Goal: Task Accomplishment & Management: Use online tool/utility

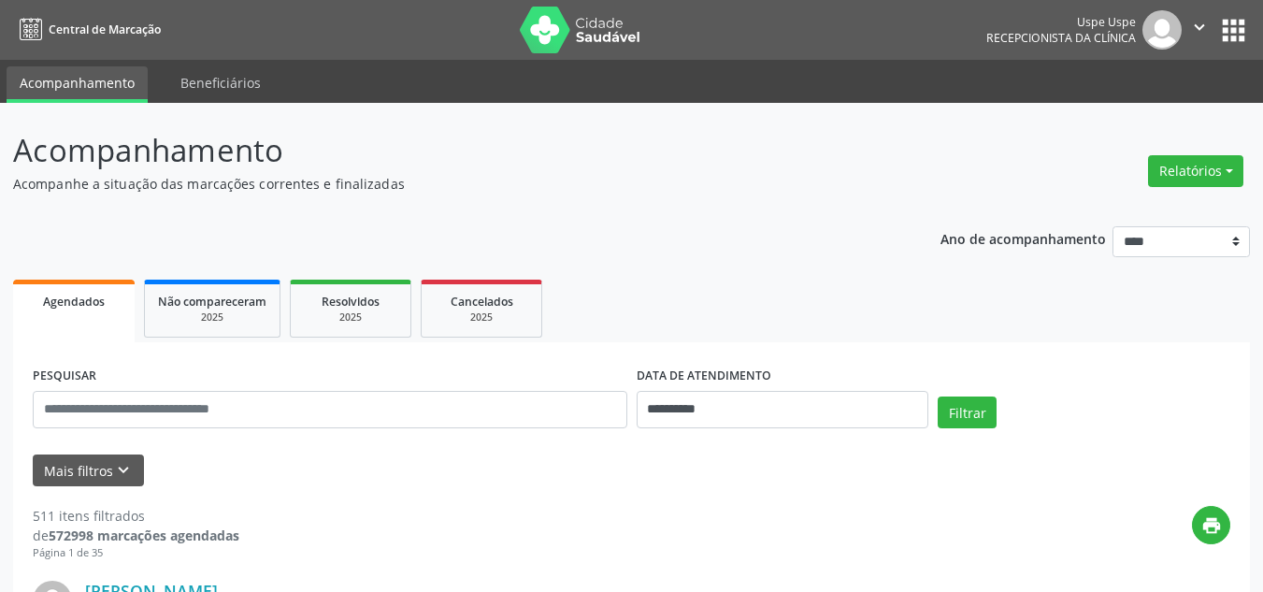
click at [1195, 153] on div "Relatórios Agendamentos Procedimentos realizados" at bounding box center [1195, 171] width 108 height 45
click at [1195, 154] on div "Relatórios Agendamentos Procedimentos realizados" at bounding box center [1195, 171] width 108 height 45
click at [1200, 163] on button "Relatórios" at bounding box center [1195, 171] width 95 height 32
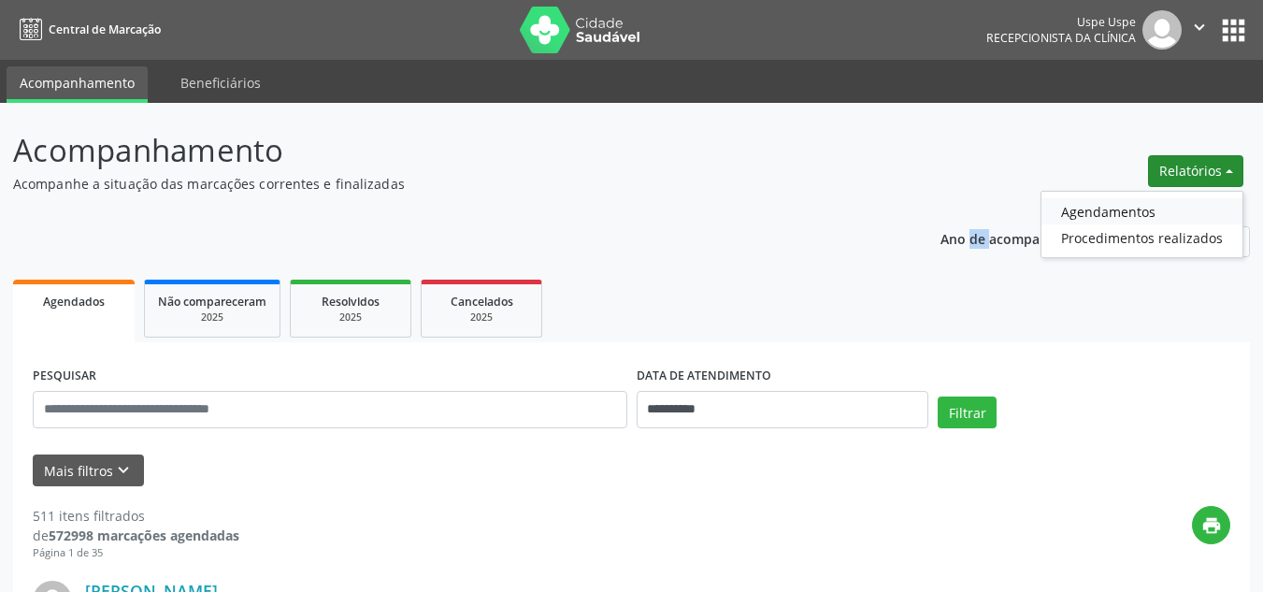
click at [1188, 198] on link "Agendamentos" at bounding box center [1141, 211] width 201 height 26
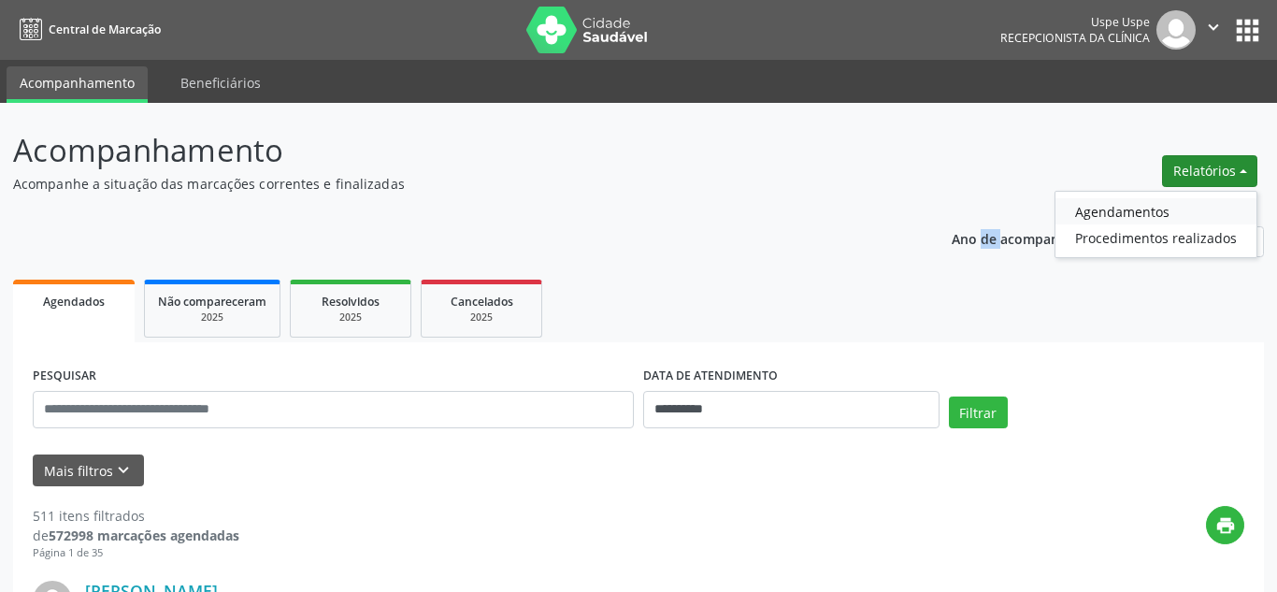
select select "*"
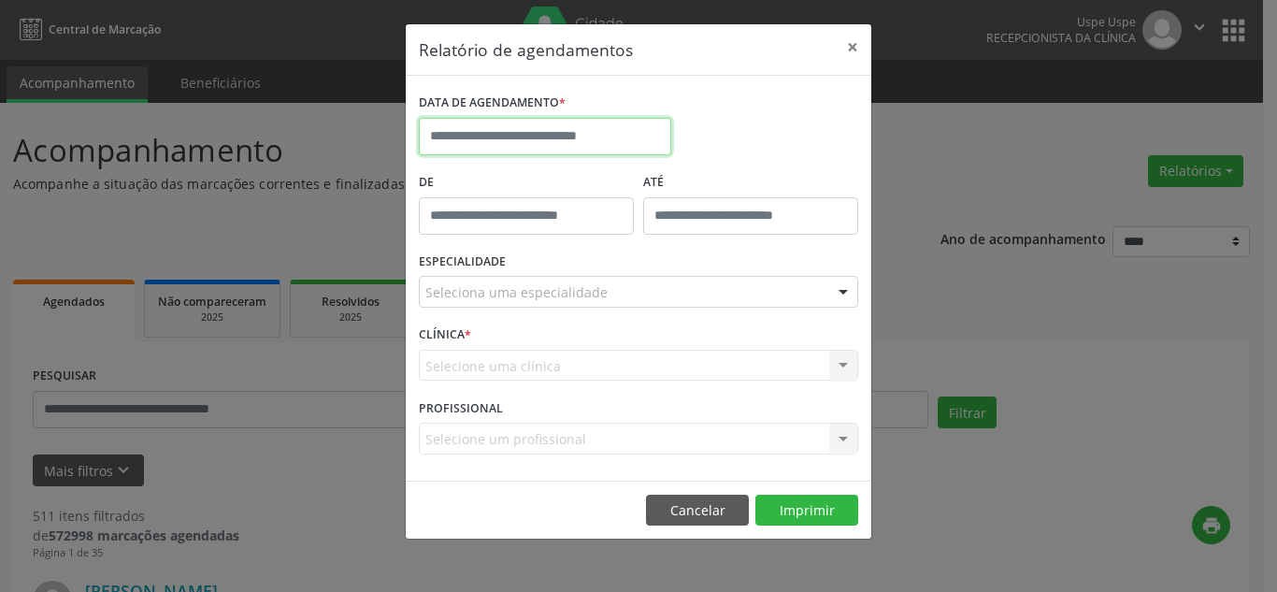
click at [559, 134] on input "text" at bounding box center [545, 136] width 252 height 37
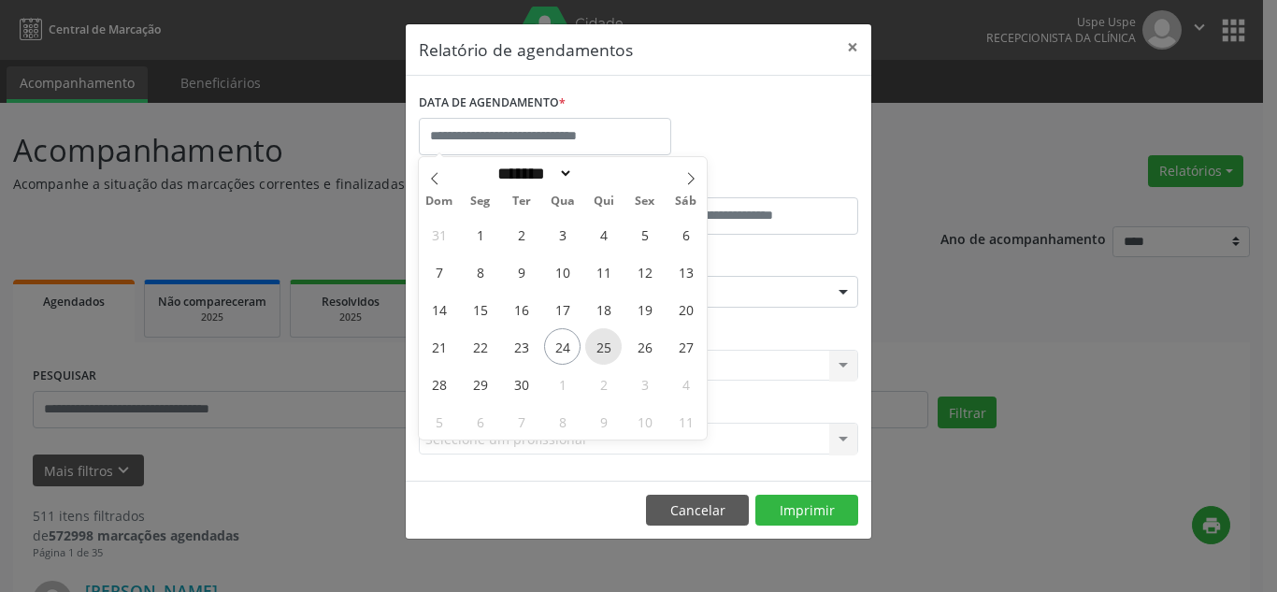
click at [609, 344] on span "25" at bounding box center [603, 346] width 36 height 36
type input "**********"
click at [609, 344] on span "25" at bounding box center [603, 346] width 36 height 36
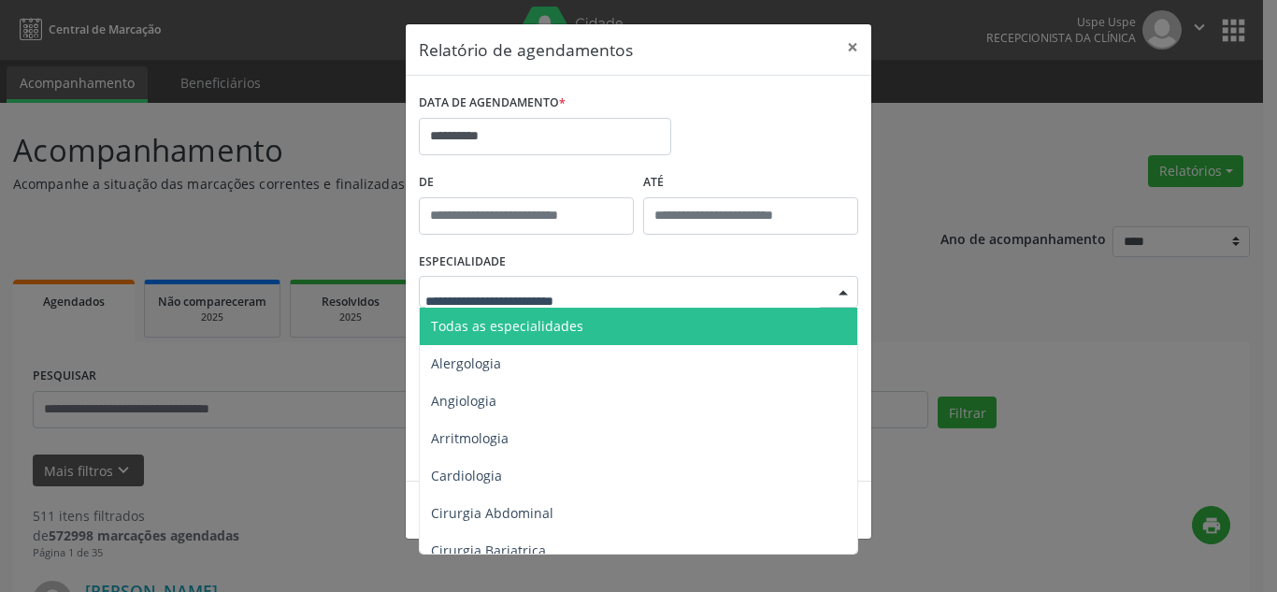
click at [549, 330] on span "Todas as especialidades" at bounding box center [507, 326] width 152 height 18
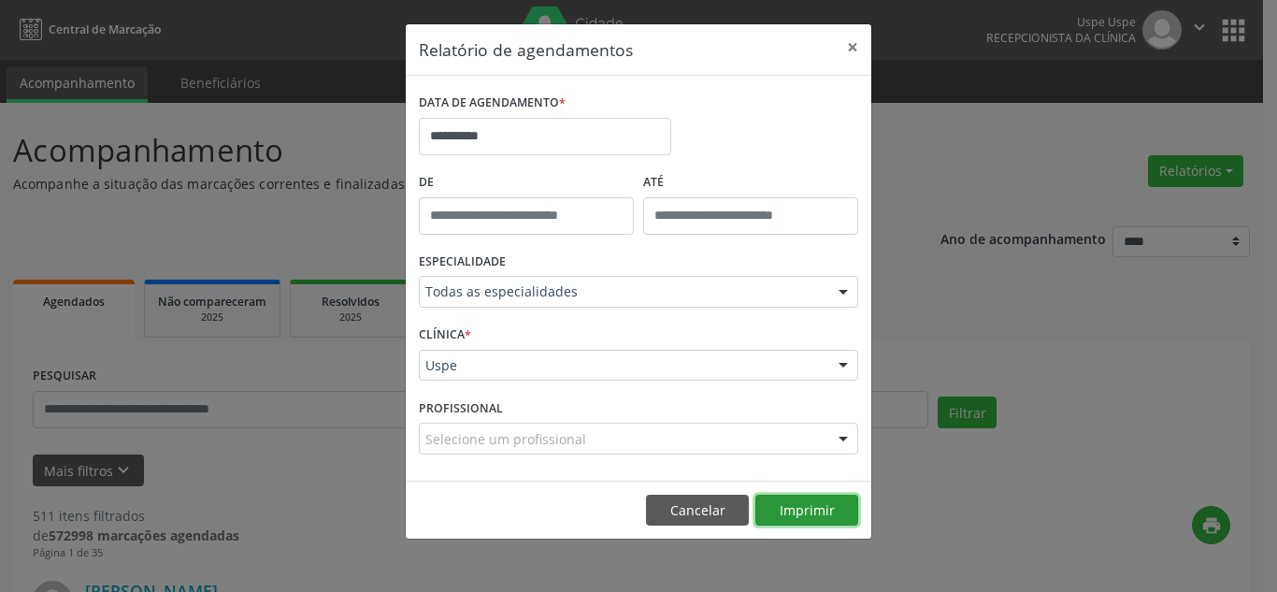
click at [831, 520] on button "Imprimir" at bounding box center [806, 510] width 103 height 32
click at [848, 47] on button "×" at bounding box center [852, 47] width 37 height 46
